Goal: Information Seeking & Learning: Learn about a topic

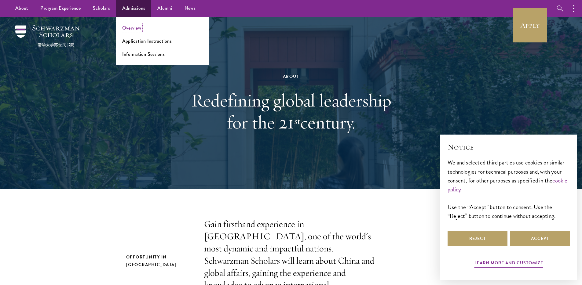
click at [131, 27] on link "Overview" at bounding box center [131, 27] width 19 height 7
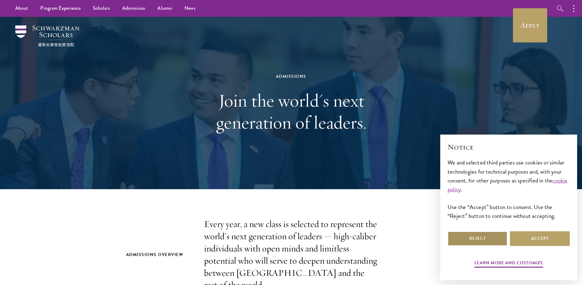
click at [490, 239] on button "Reject" at bounding box center [477, 238] width 60 height 15
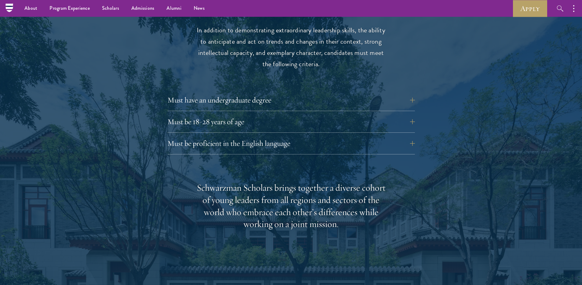
scroll to position [814, 0]
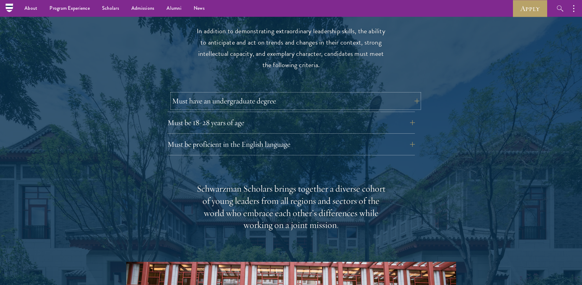
click at [317, 94] on button "Must have an undergraduate degree" at bounding box center [295, 101] width 247 height 15
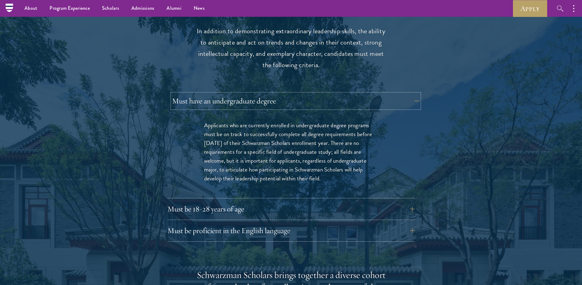
click at [335, 94] on button "Must have an undergraduate degree" at bounding box center [295, 101] width 247 height 15
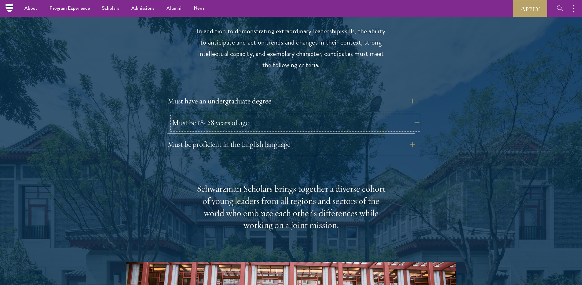
click at [285, 115] on button "Must be 18-28 years of age" at bounding box center [295, 122] width 247 height 15
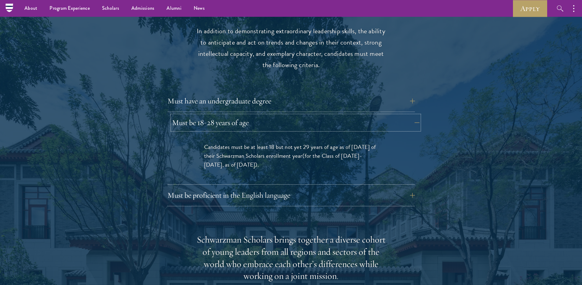
click at [285, 115] on button "Must be 18-28 years of age" at bounding box center [295, 122] width 247 height 15
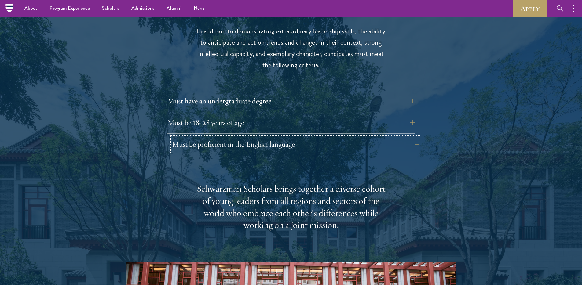
click at [296, 137] on button "Must be proficient in the English language" at bounding box center [295, 144] width 247 height 15
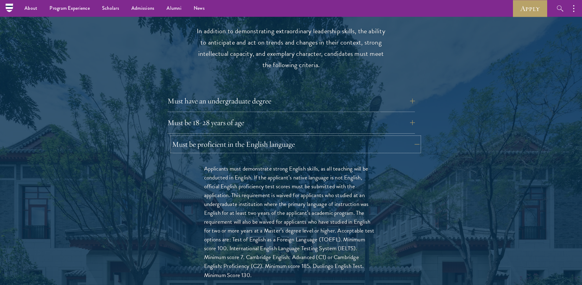
click at [310, 137] on button "Must be proficient in the English language" at bounding box center [295, 144] width 247 height 15
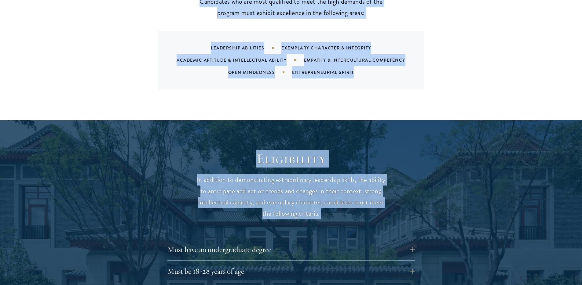
scroll to position [665, 0]
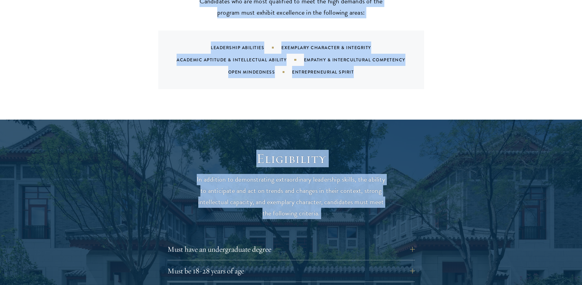
drag, startPoint x: 209, startPoint y: 36, endPoint x: 378, endPoint y: 220, distance: 249.8
copy main "Schwarzman Scholars are selected from an international pool of distinguished ca…"
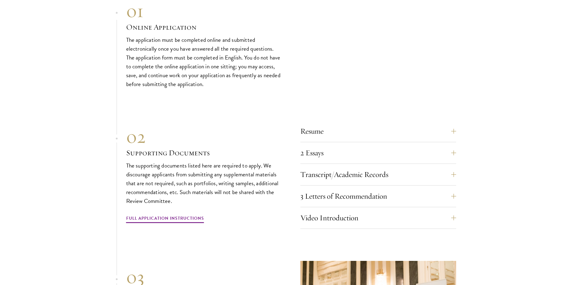
scroll to position [1945, 0]
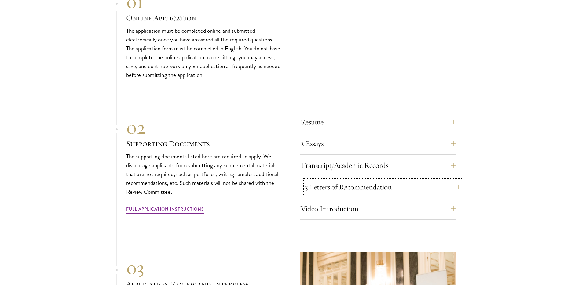
click at [403, 182] on button "3 Letters of Recommendation" at bounding box center [383, 187] width 156 height 15
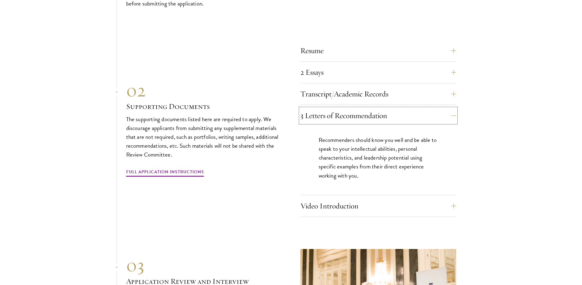
scroll to position [2077, 0]
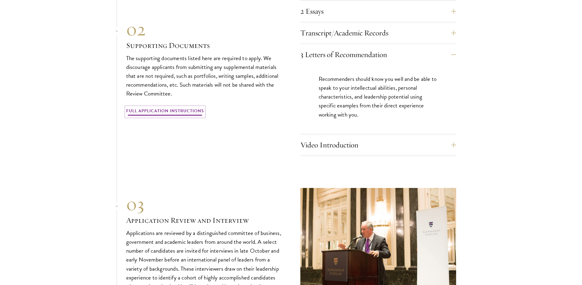
click at [184, 109] on link "Full Application Instructions" at bounding box center [165, 111] width 78 height 9
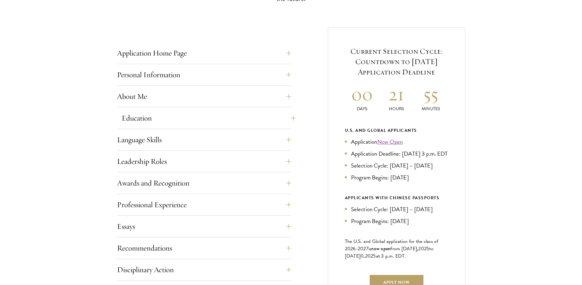
scroll to position [275, 0]
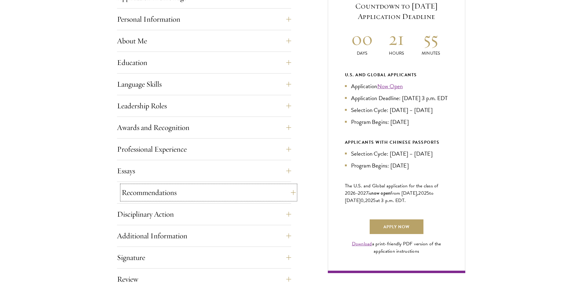
click at [255, 189] on button "Recommendations" at bounding box center [209, 192] width 174 height 15
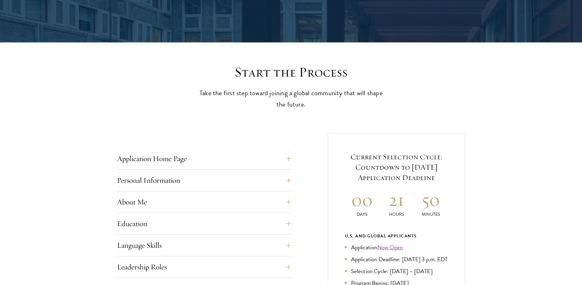
scroll to position [0, 0]
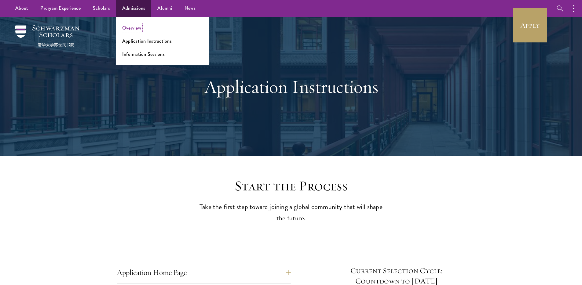
click at [135, 27] on link "Overview" at bounding box center [131, 27] width 19 height 7
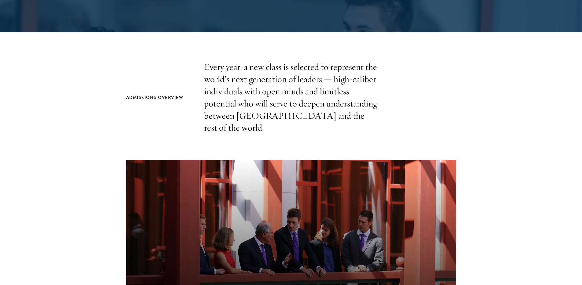
scroll to position [166, 0]
